Goal: Task Accomplishment & Management: Use online tool/utility

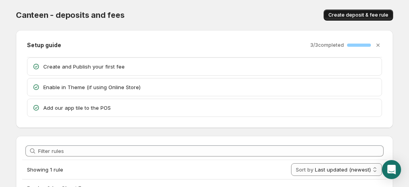
click at [352, 12] on span "Create deposit & fee rule" at bounding box center [358, 15] width 60 height 6
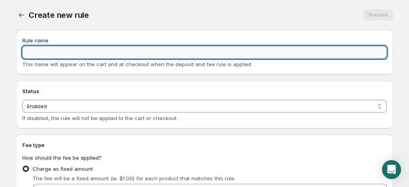
click at [72, 54] on input "Rule name" at bounding box center [204, 52] width 365 height 13
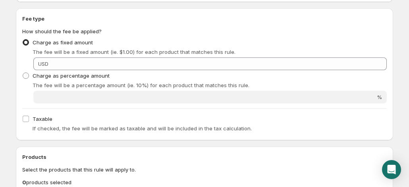
scroll to position [128, 0]
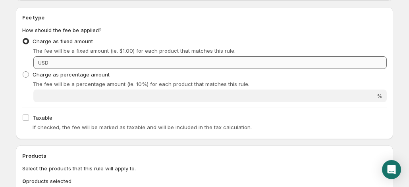
type input "Dry Ice +55lbs"
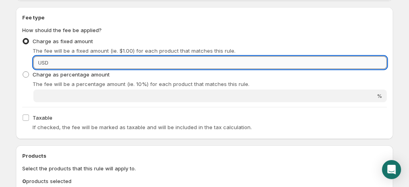
click at [64, 63] on input "Fixed amount" at bounding box center [219, 62] width 336 height 13
type input "18"
click at [17, 48] on div "Fee type How should the fee be applied? Charge as fixed amount The fee will be …" at bounding box center [204, 73] width 377 height 132
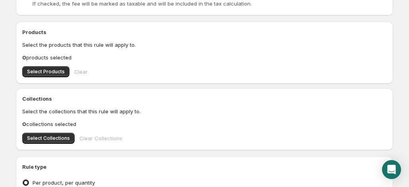
scroll to position [249, 0]
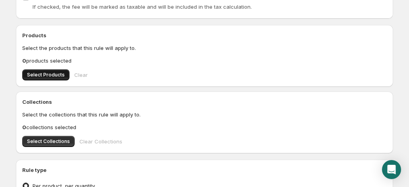
click at [37, 77] on span "Select Products" at bounding box center [46, 75] width 38 height 6
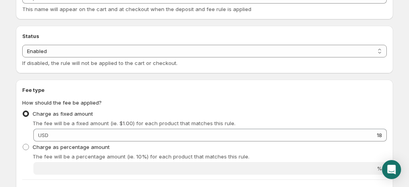
scroll to position [0, 0]
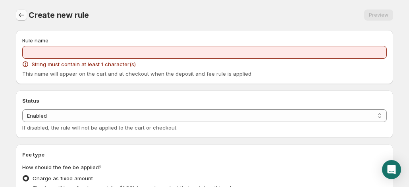
click at [24, 11] on button "Settings" at bounding box center [21, 15] width 11 height 11
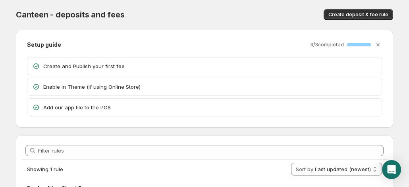
scroll to position [58, 0]
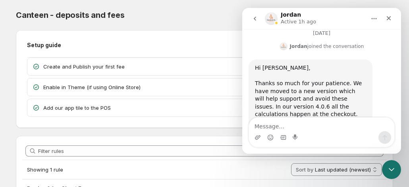
scroll to position [1678, 0]
